Goal: Information Seeking & Learning: Learn about a topic

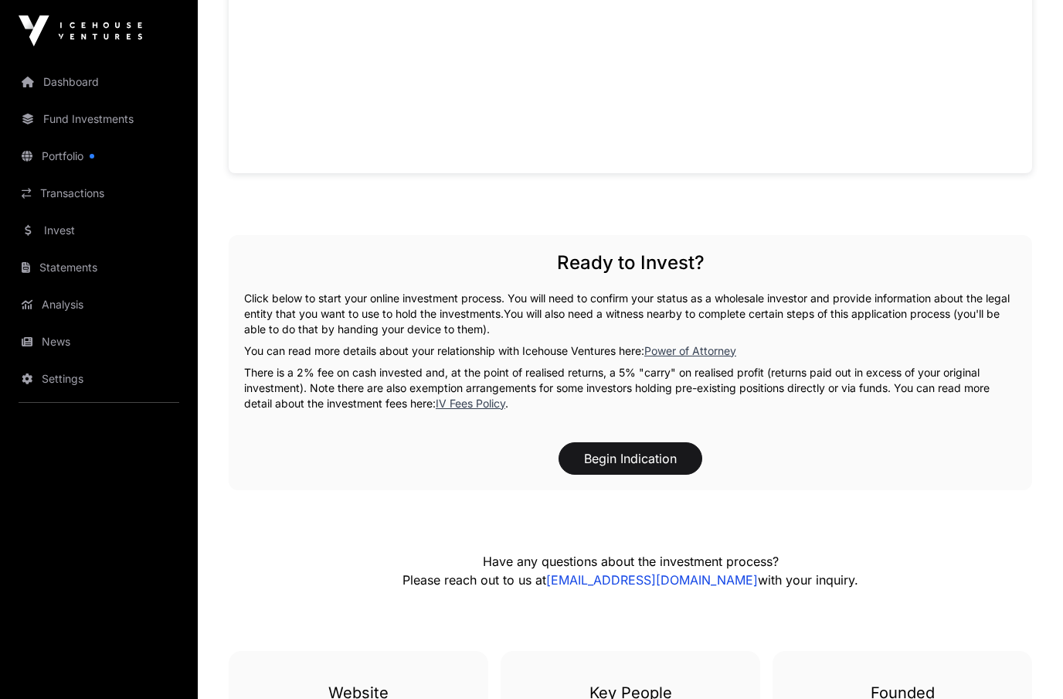
scroll to position [1119, 0]
click at [46, 153] on link "Portfolio" at bounding box center [98, 156] width 173 height 34
click at [63, 156] on link "Portfolio" at bounding box center [98, 156] width 173 height 34
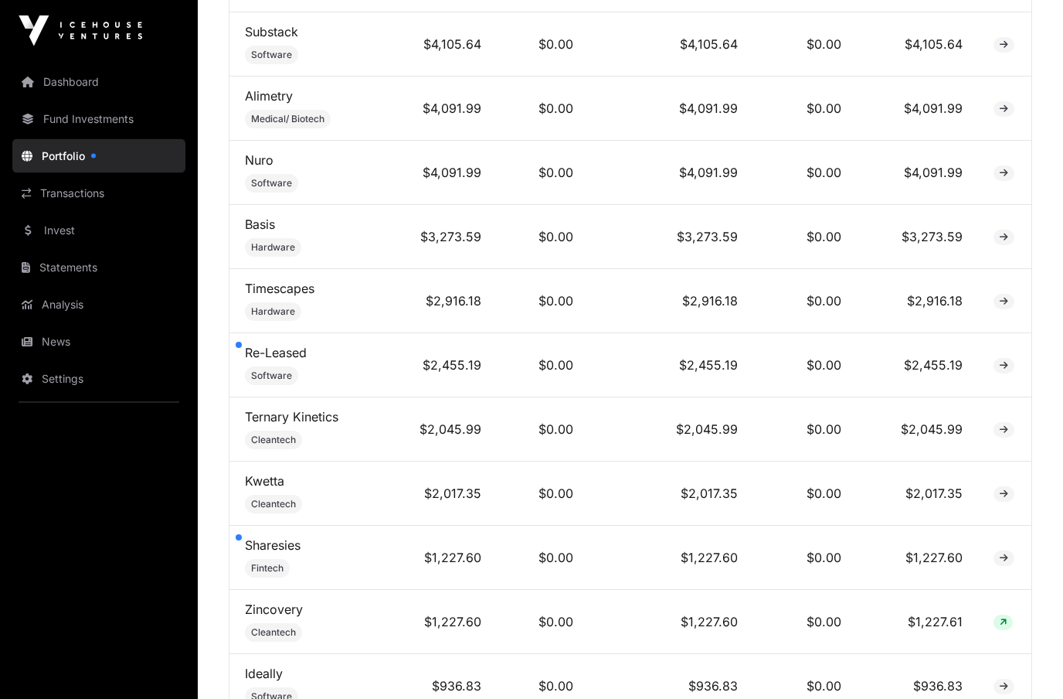
scroll to position [873, 0]
click at [75, 25] on img at bounding box center [81, 30] width 124 height 31
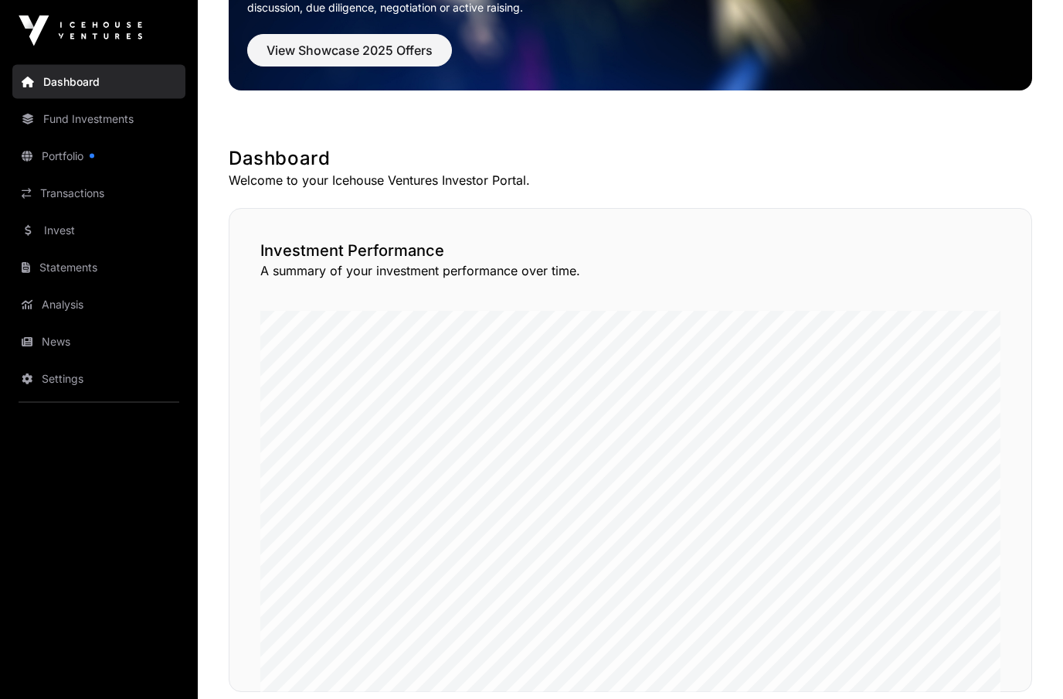
scroll to position [171, 0]
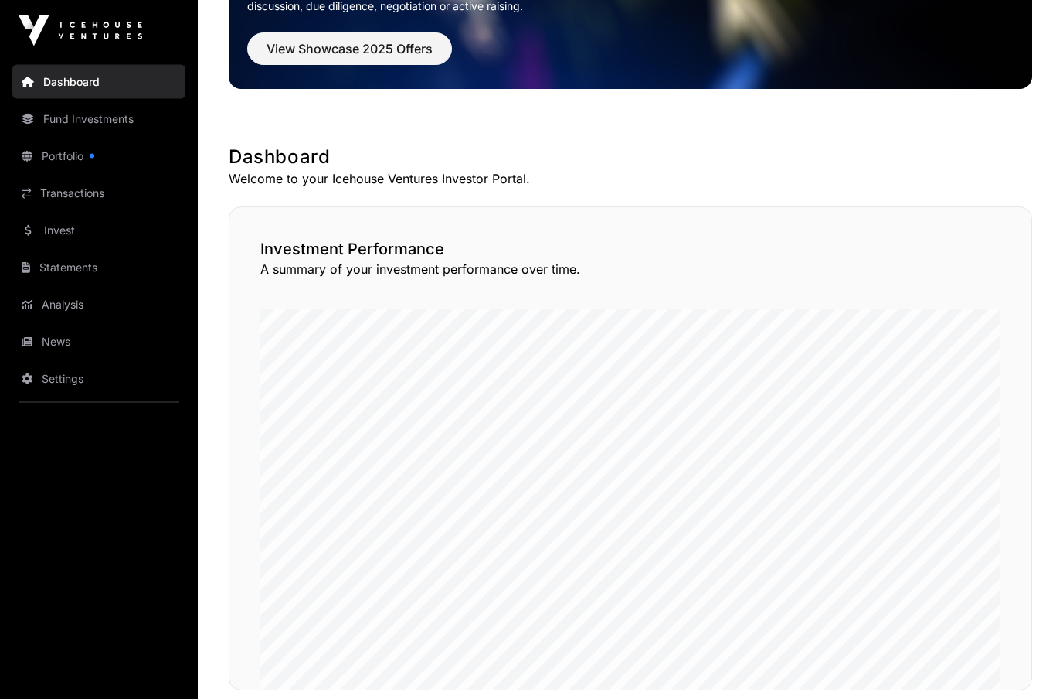
click at [42, 114] on link "Fund Investments" at bounding box center [98, 119] width 173 height 34
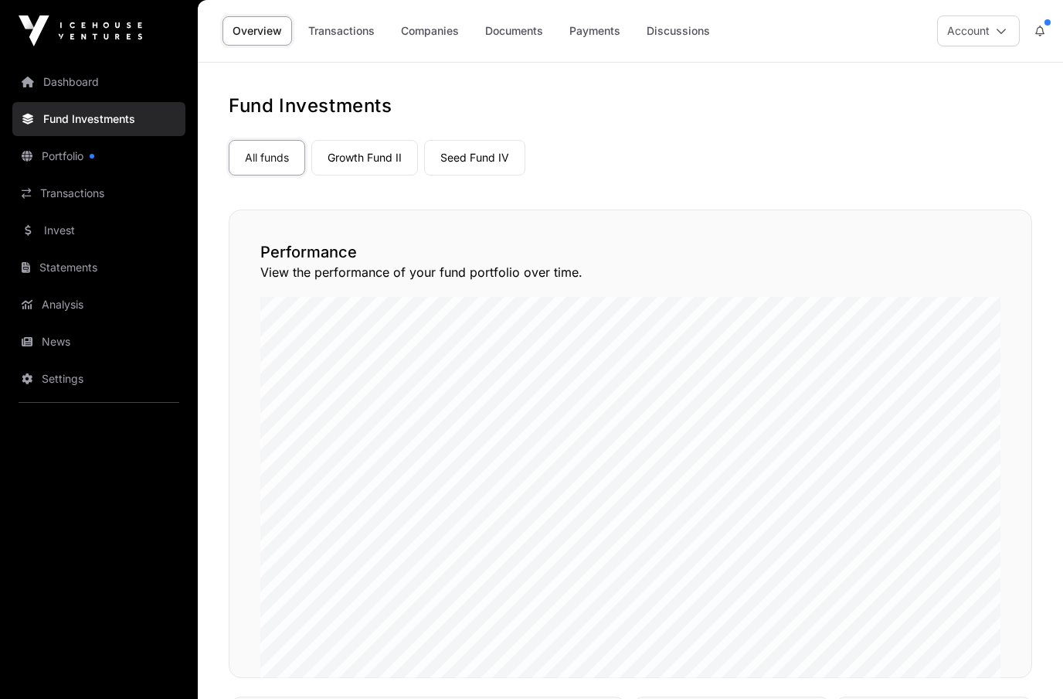
click at [452, 141] on link "Seed Fund IV" at bounding box center [474, 158] width 101 height 36
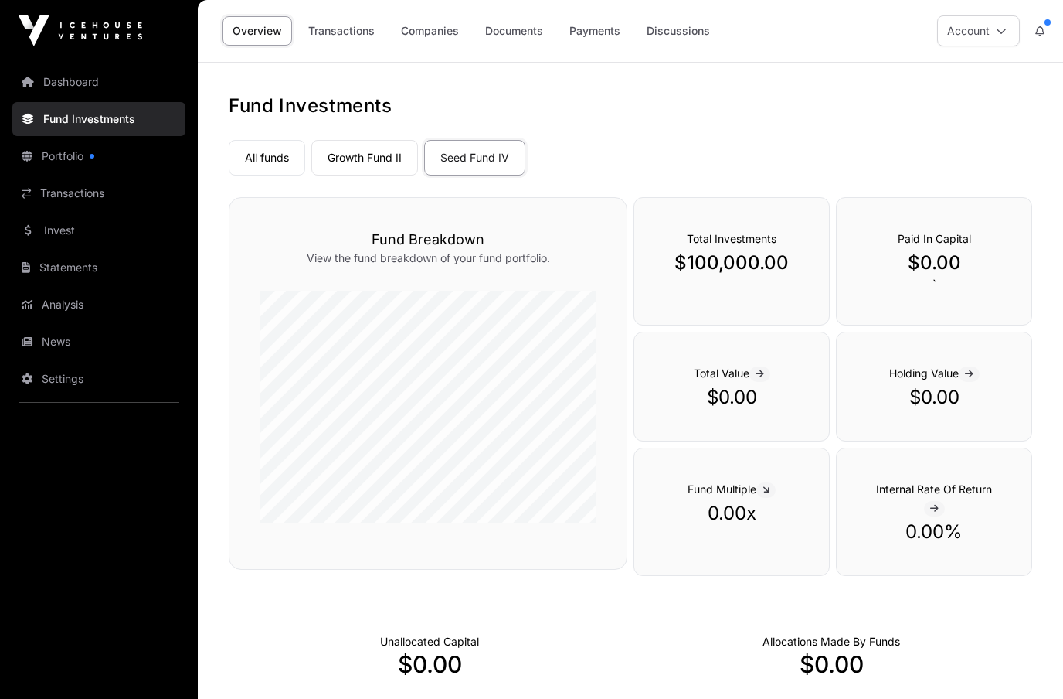
click at [474, 151] on link "Seed Fund IV" at bounding box center [474, 158] width 101 height 36
click at [357, 151] on link "Growth Fund II" at bounding box center [364, 158] width 107 height 36
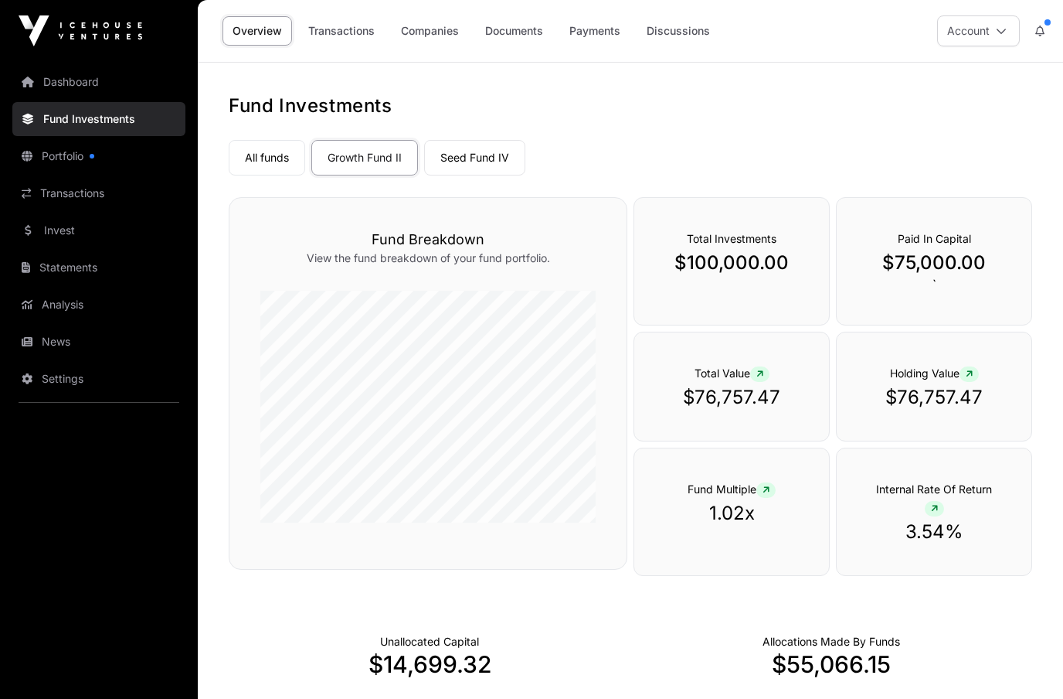
click at [251, 161] on link "All funds" at bounding box center [267, 158] width 76 height 36
